Goal: Information Seeking & Learning: Learn about a topic

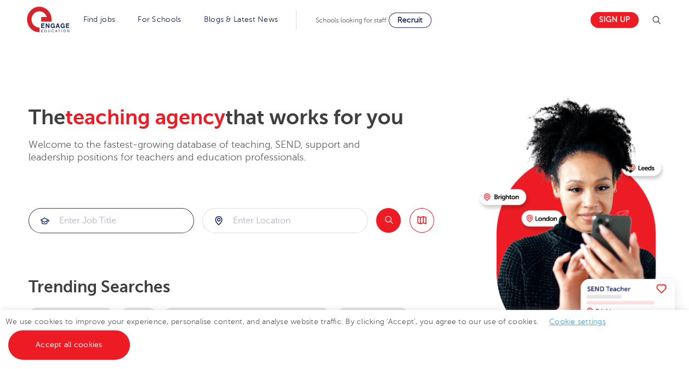
click at [122, 218] on input "search" at bounding box center [111, 221] width 164 height 24
type input "art"
click at [386, 225] on button "Search" at bounding box center [388, 220] width 25 height 25
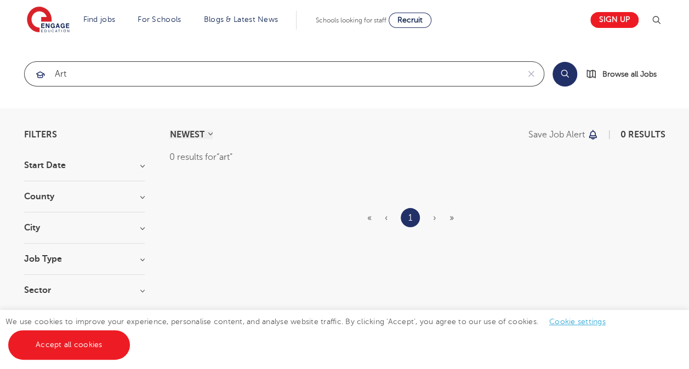
click at [214, 78] on input "art" at bounding box center [272, 74] width 494 height 24
type input "a"
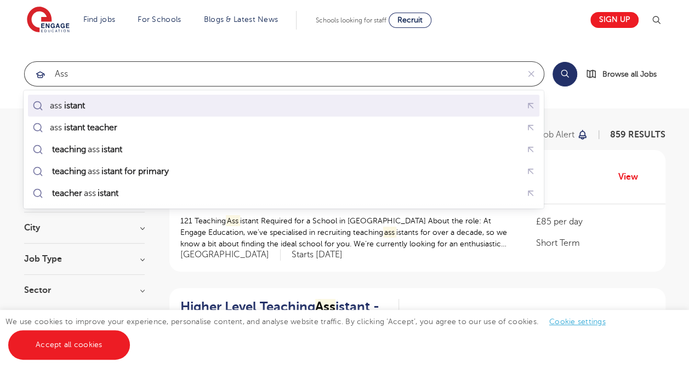
click at [86, 102] on mark "istant" at bounding box center [74, 105] width 24 height 13
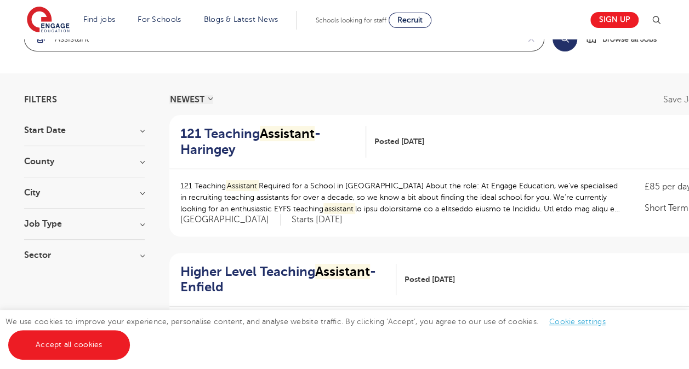
scroll to position [31, 0]
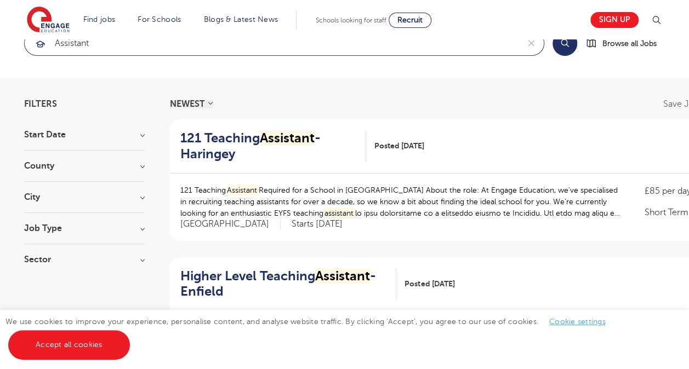
type input "assistant"
click at [132, 196] on h3 "City" at bounding box center [84, 197] width 121 height 9
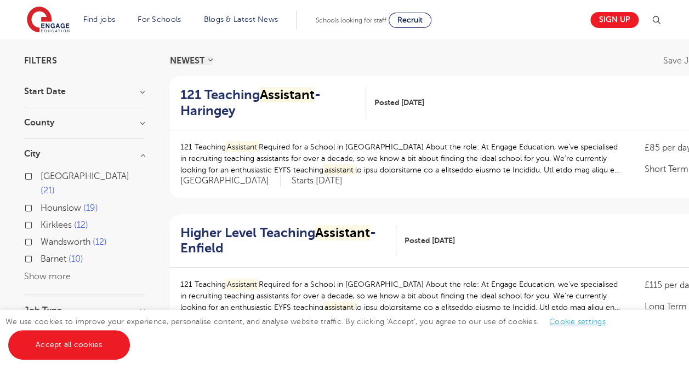
scroll to position [95, 0]
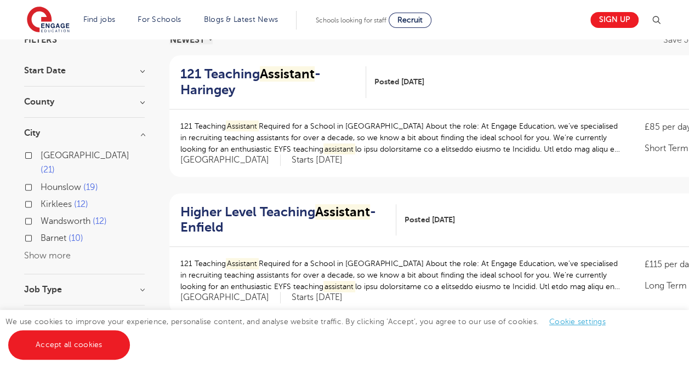
click at [41, 214] on label "Wandsworth 12" at bounding box center [74, 221] width 66 height 14
click at [41, 216] on input "Wandsworth 12" at bounding box center [44, 219] width 7 height 7
checkbox input "true"
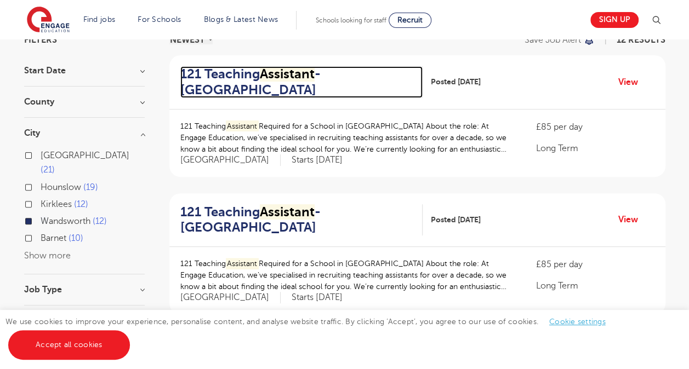
click at [270, 68] on mark "Assistant" at bounding box center [287, 73] width 55 height 15
